Goal: Transaction & Acquisition: Subscribe to service/newsletter

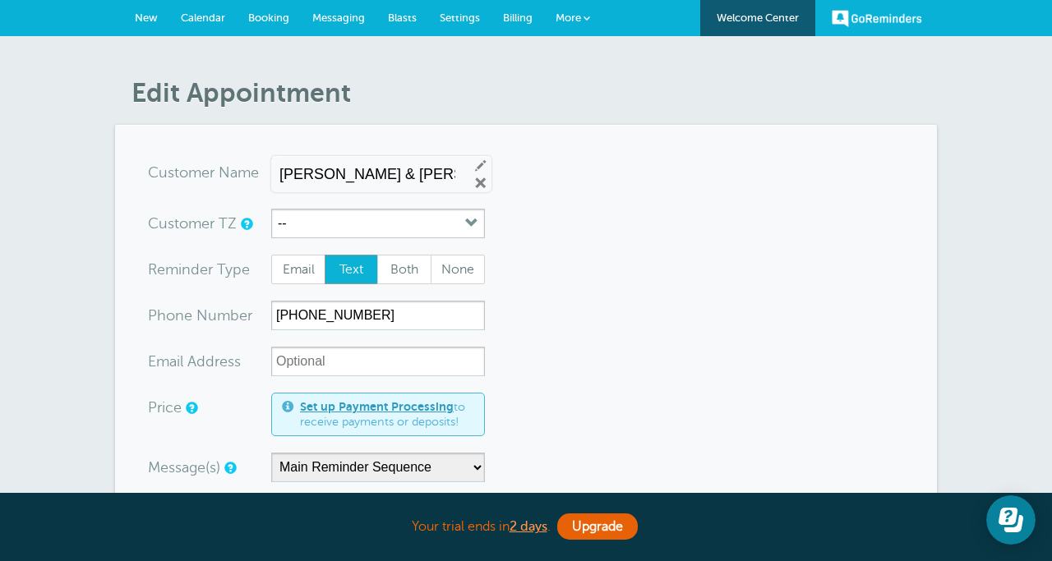
click at [338, 22] on span "Messaging" at bounding box center [338, 18] width 53 height 12
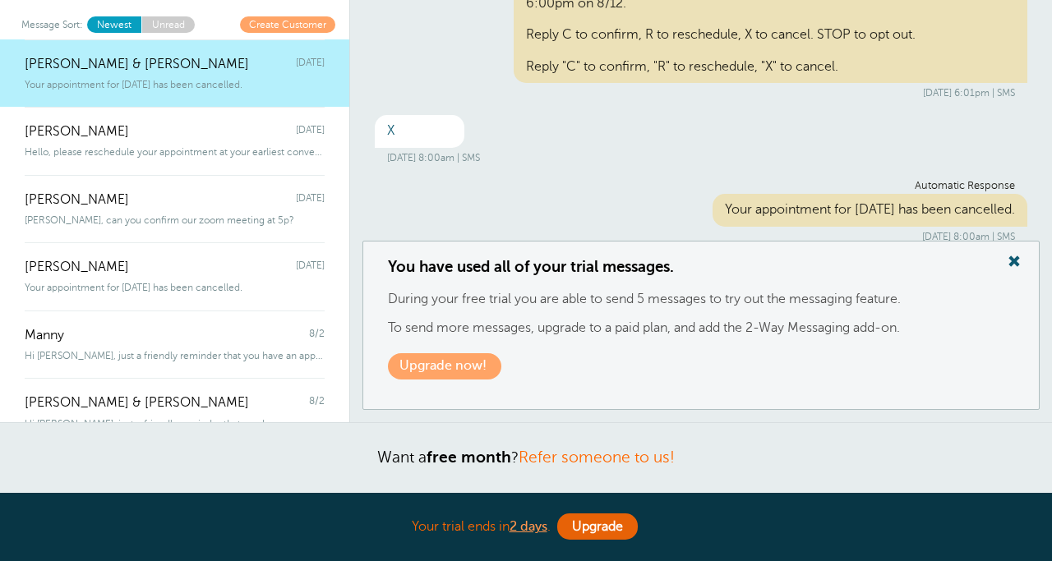
scroll to position [168, 0]
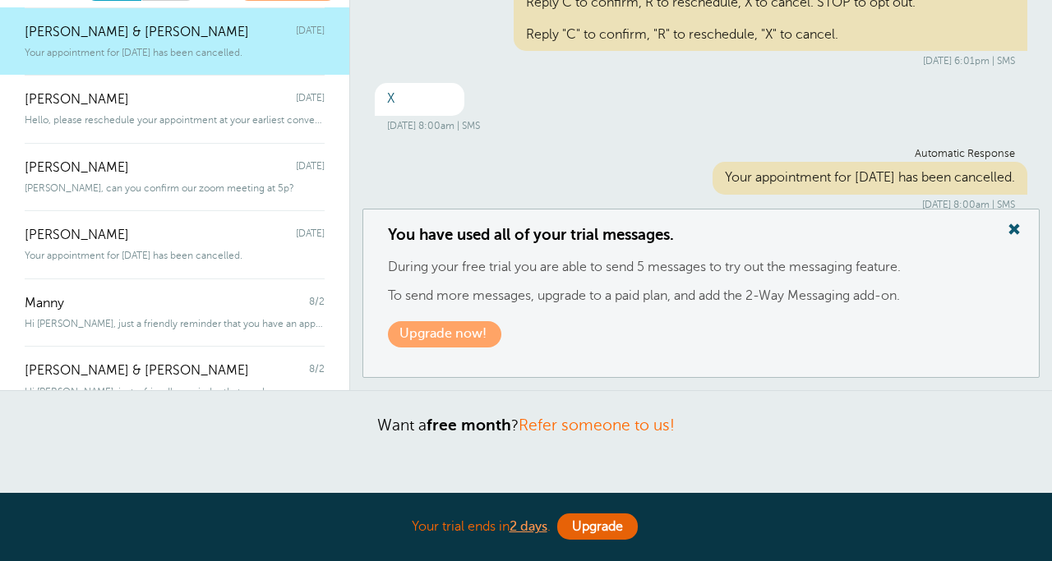
click at [477, 325] on link "Upgrade now!" at bounding box center [444, 333] width 113 height 25
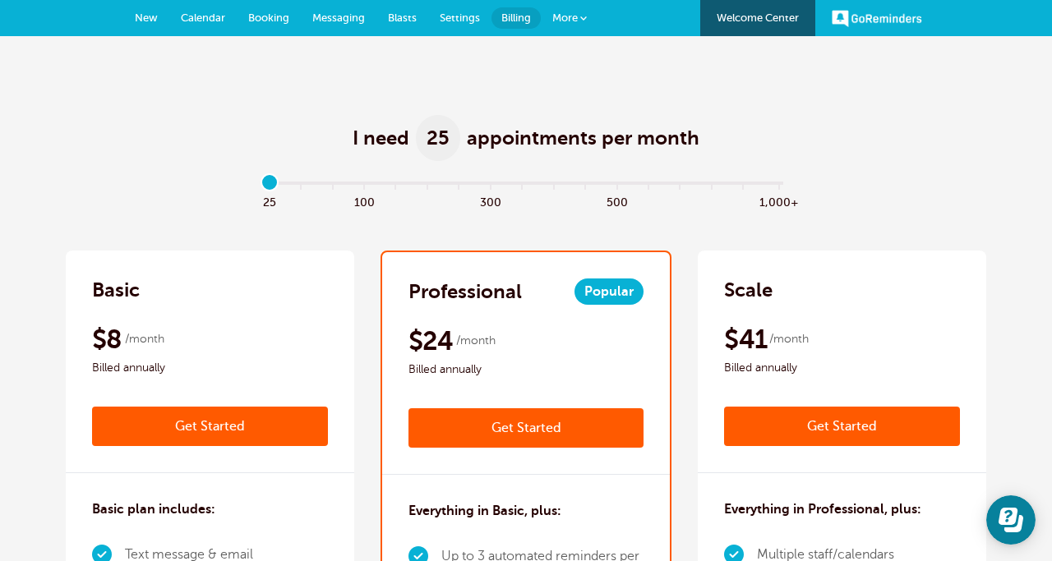
scroll to position [12, 0]
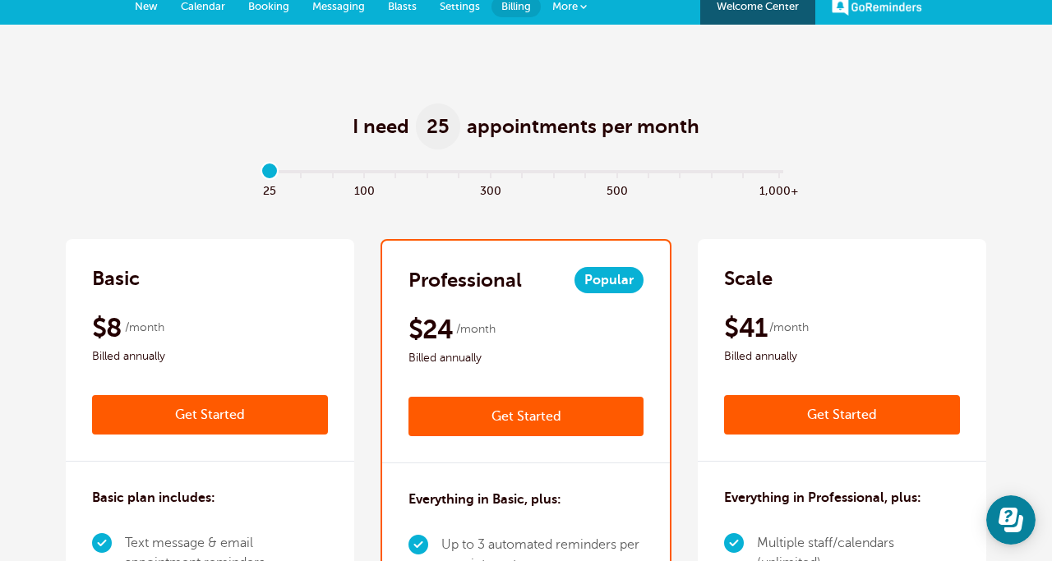
click at [295, 402] on link "Get Started" at bounding box center [210, 414] width 236 height 39
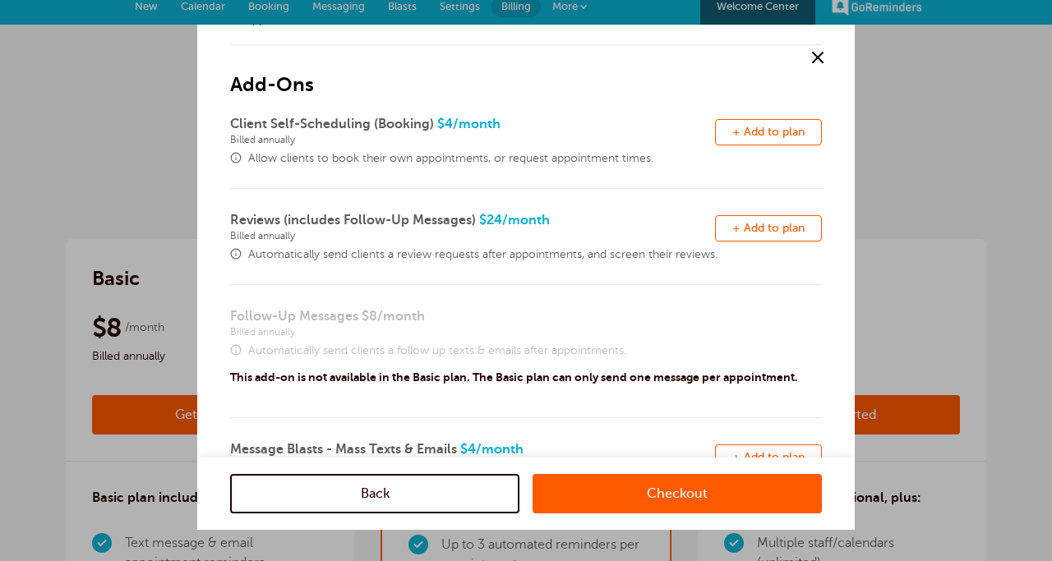
scroll to position [82, 0]
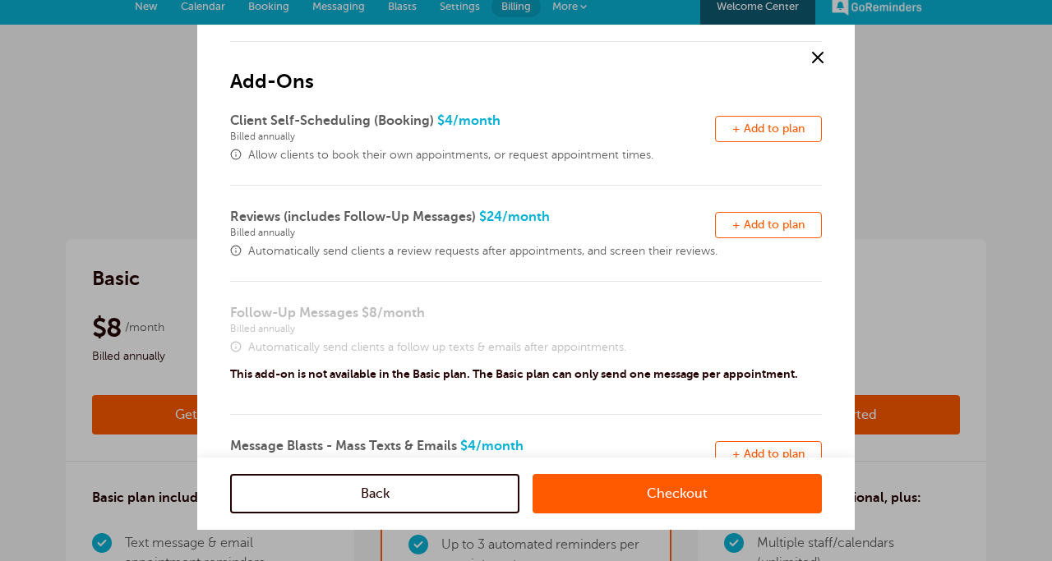
click at [732, 136] on button "Remove + Add to plan" at bounding box center [768, 129] width 107 height 26
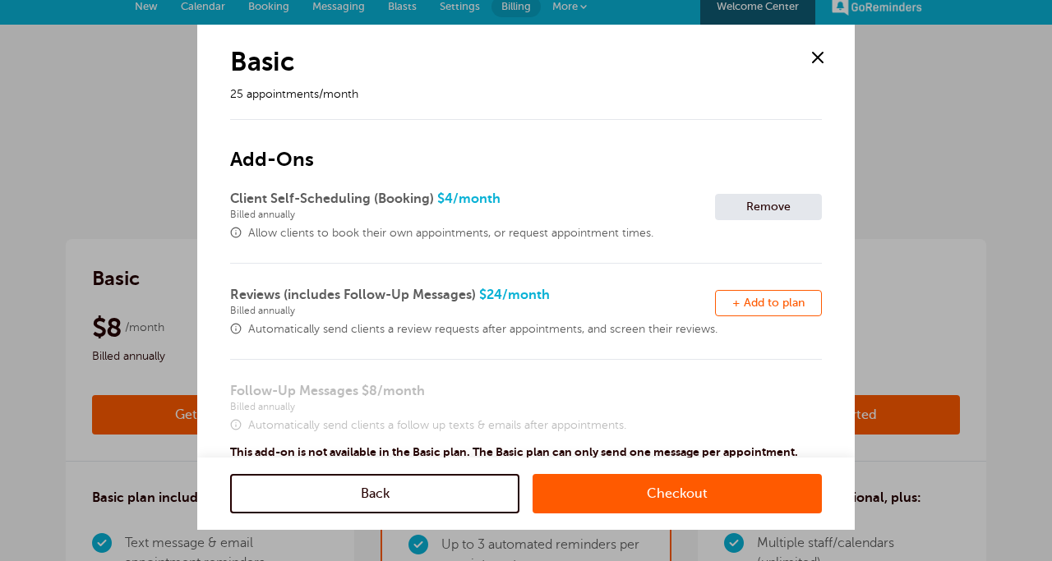
scroll to position [5, 0]
click at [820, 59] on span at bounding box center [817, 57] width 25 height 25
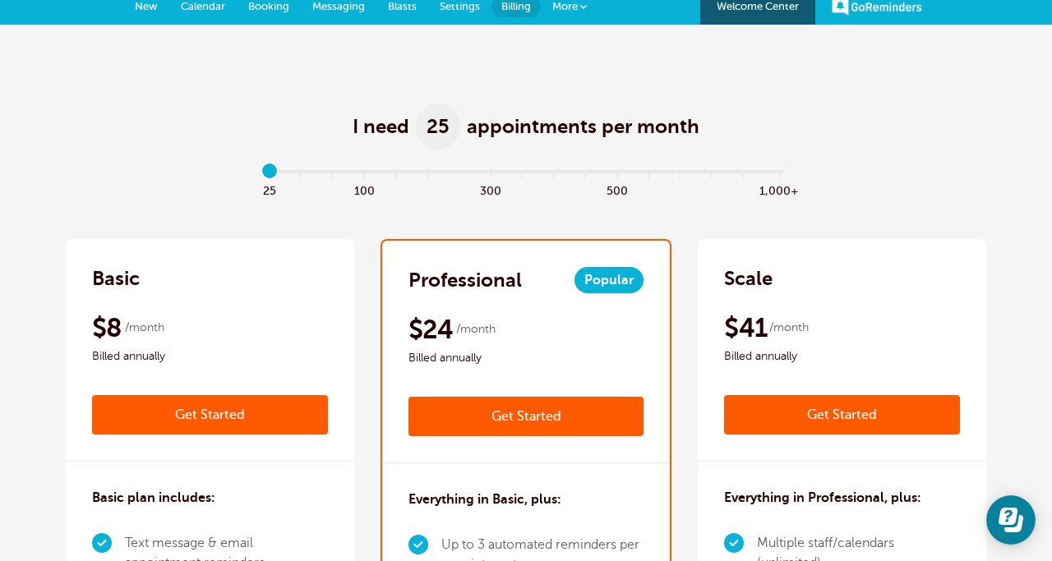
scroll to position [0, 0]
click at [365, 184] on span "100" at bounding box center [363, 189] width 31 height 19
click at [292, 173] on input "range" at bounding box center [526, 174] width 532 height 3
type input "0"
click at [268, 173] on input "range" at bounding box center [526, 174] width 532 height 3
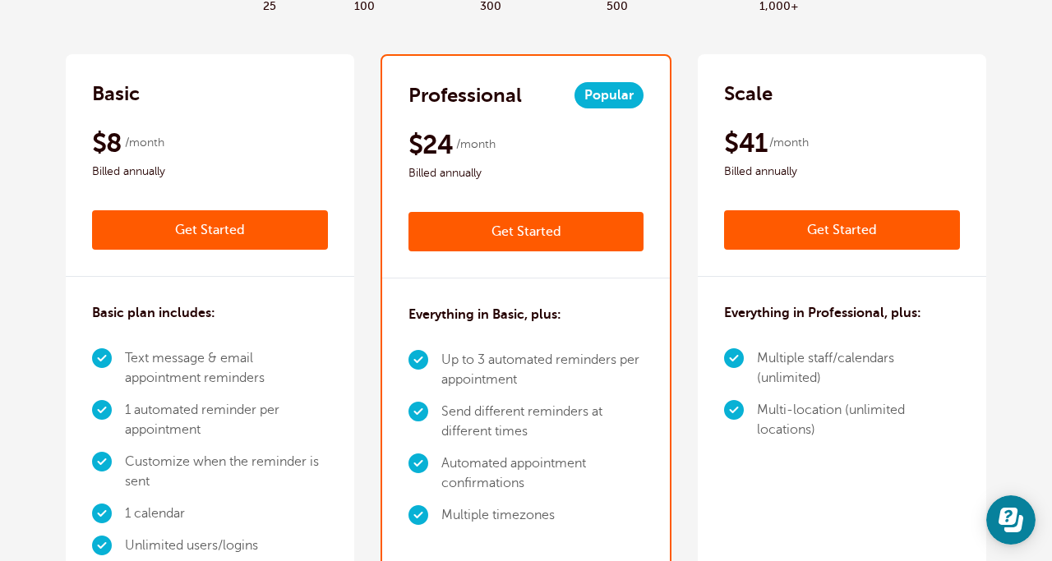
scroll to position [198, 0]
